Goal: Task Accomplishment & Management: Use online tool/utility

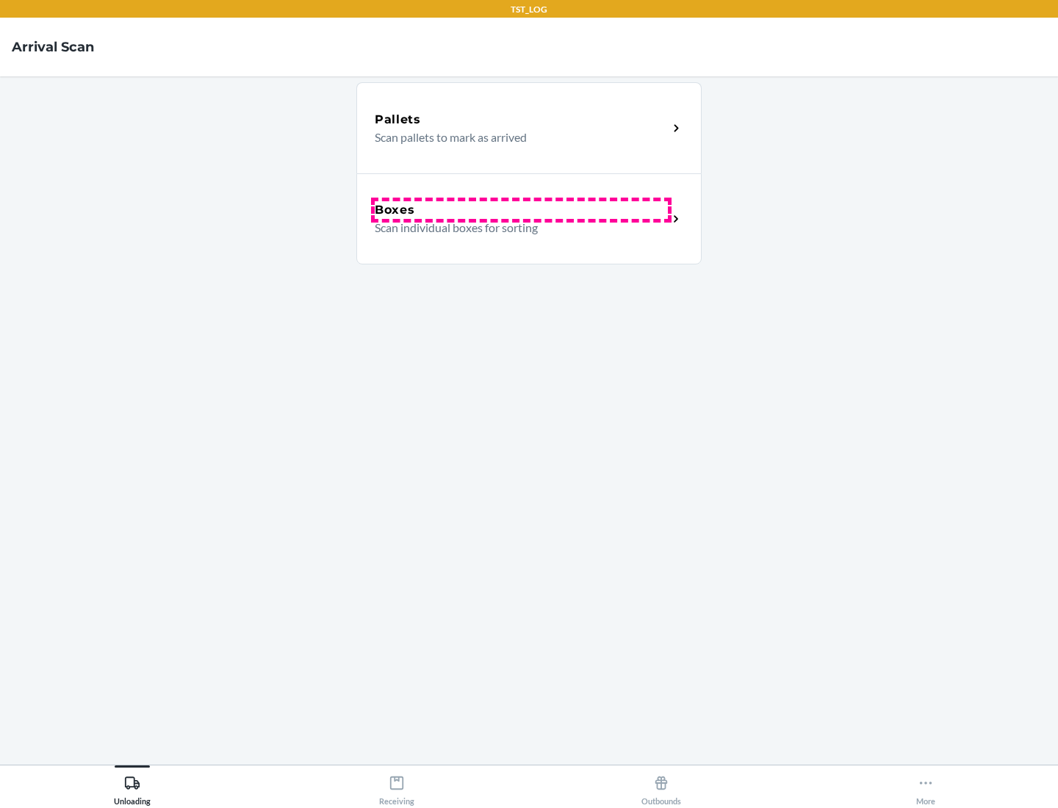
click at [521, 210] on div "Boxes" at bounding box center [521, 210] width 293 height 18
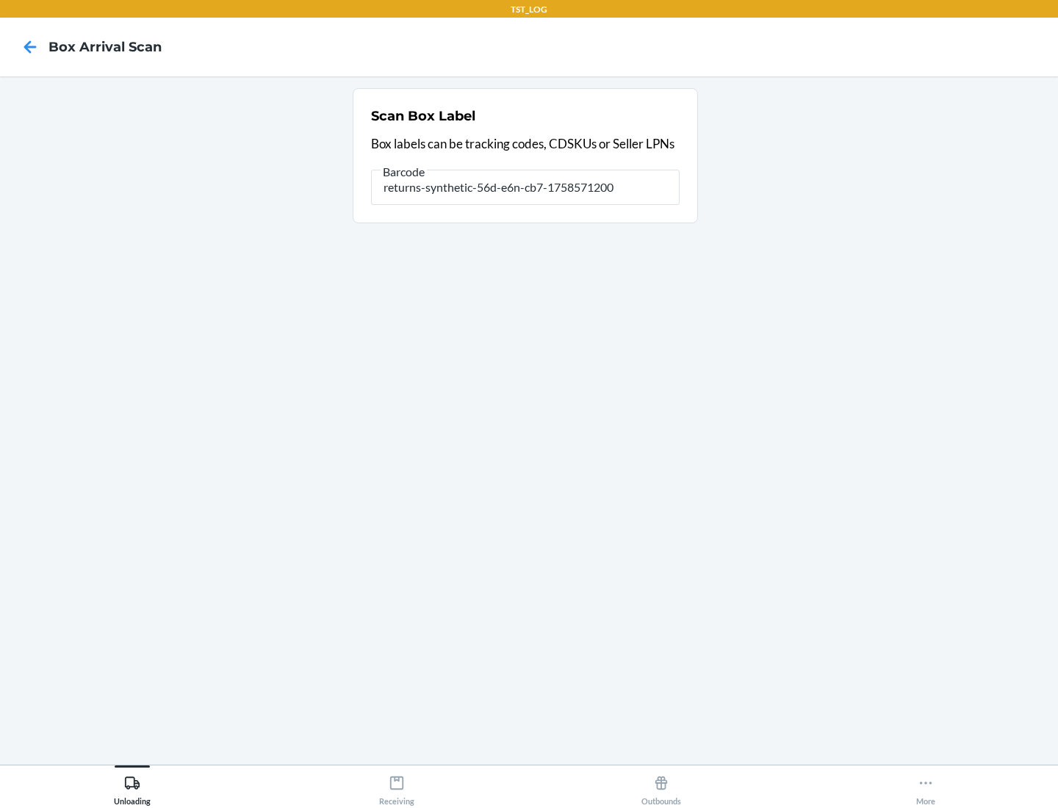
type input "returns-synthetic-56d-e6n-cb7-1758571200"
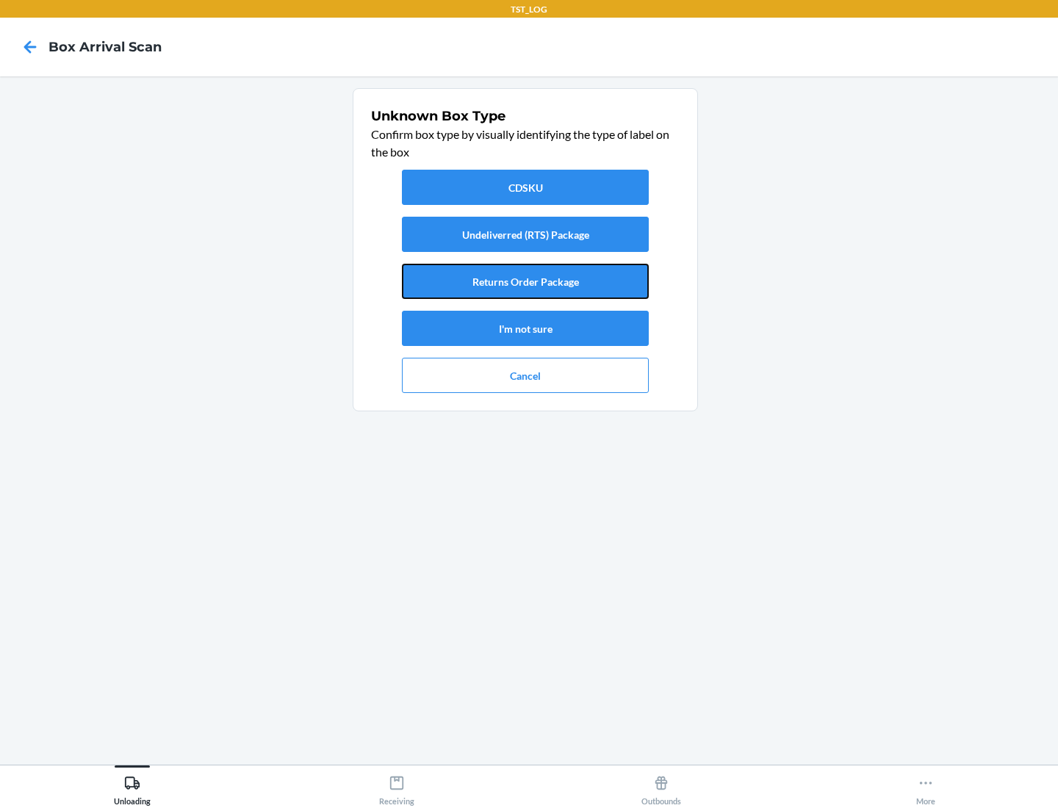
click at [525, 281] on button "Returns Order Package" at bounding box center [525, 281] width 247 height 35
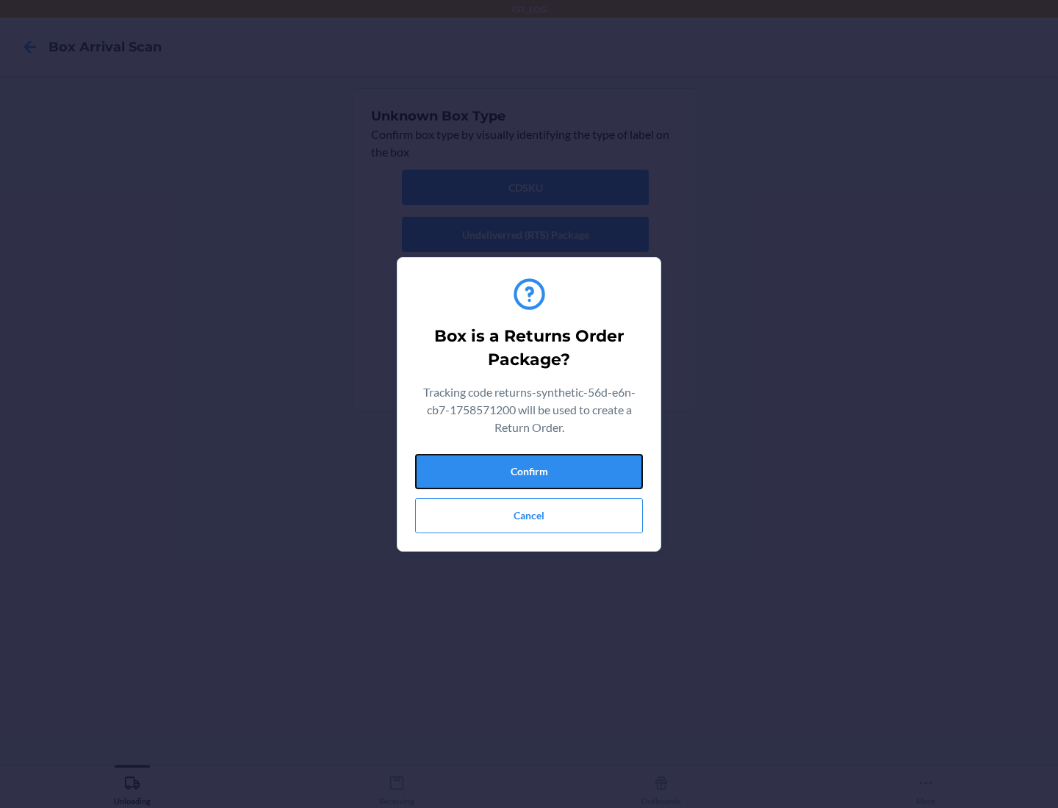
click at [529, 471] on button "Confirm" at bounding box center [529, 471] width 228 height 35
